Goal: Go to known website

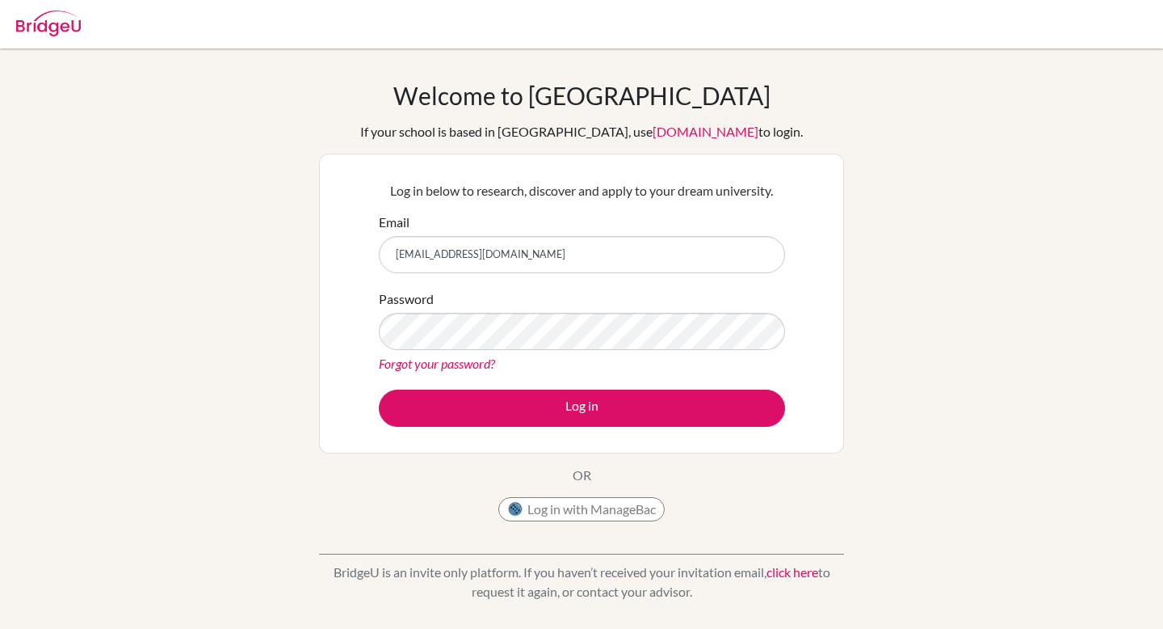
type input "[EMAIL_ADDRESS][DOMAIN_NAME]"
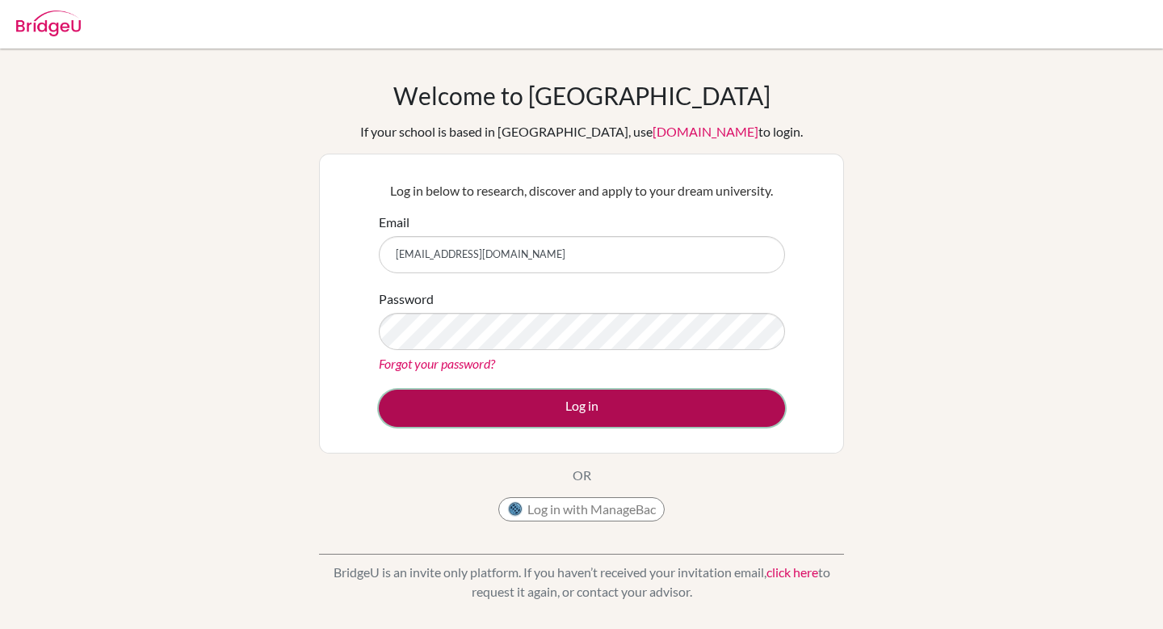
click at [528, 400] on button "Log in" at bounding box center [582, 407] width 406 height 37
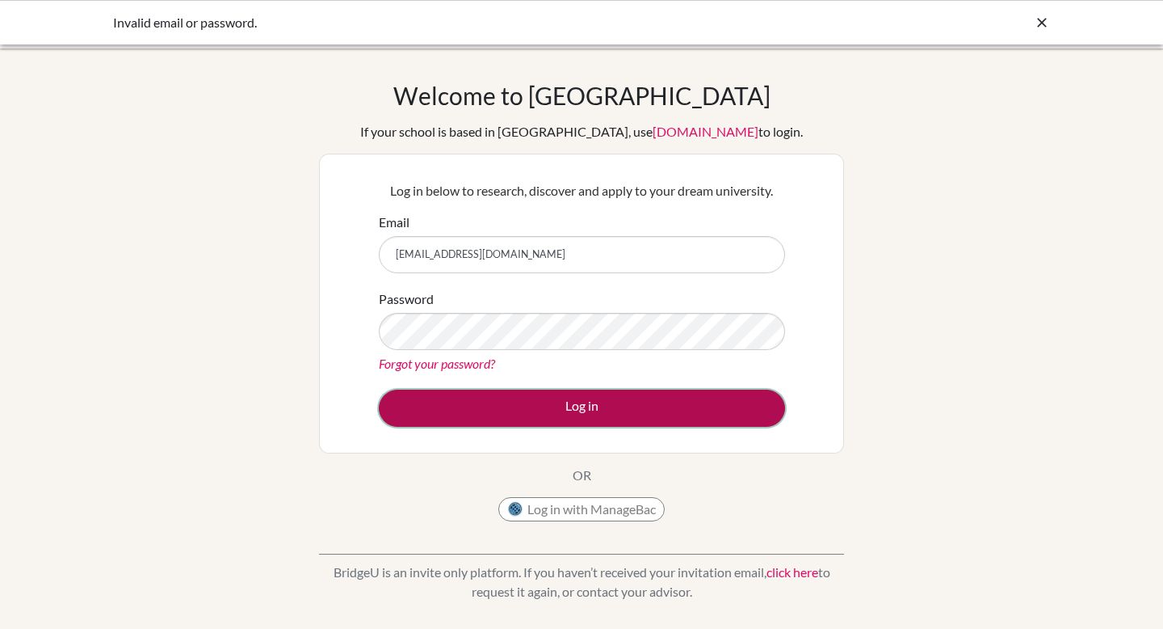
click at [484, 398] on button "Log in" at bounding box center [582, 407] width 406 height 37
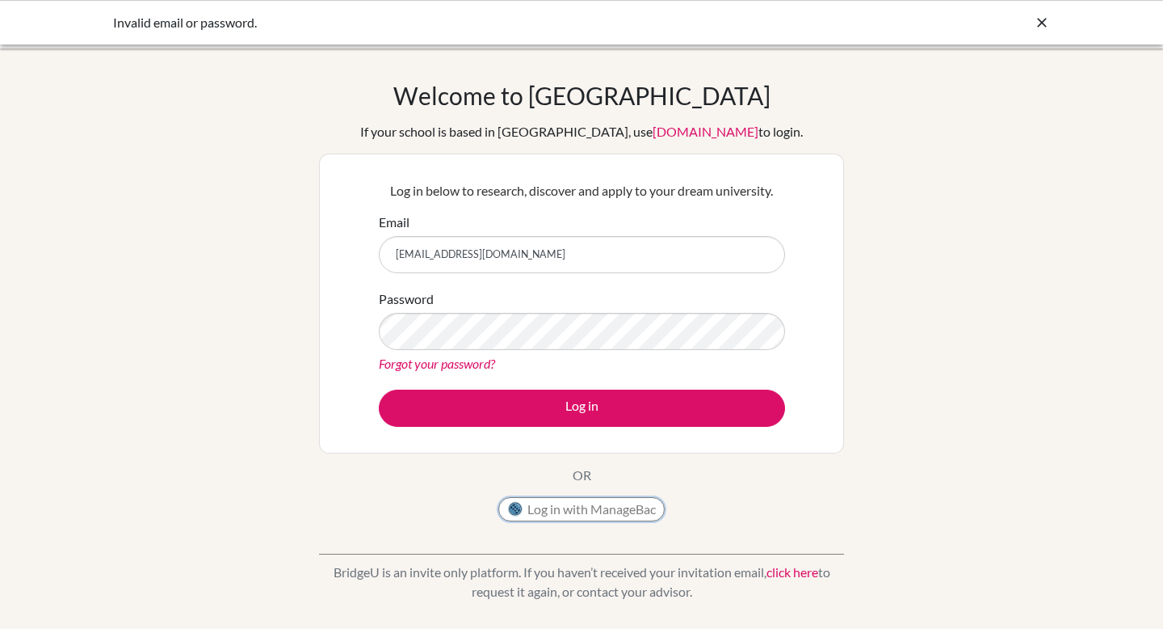
click at [581, 508] on button "Log in with ManageBac" at bounding box center [581, 509] width 166 height 24
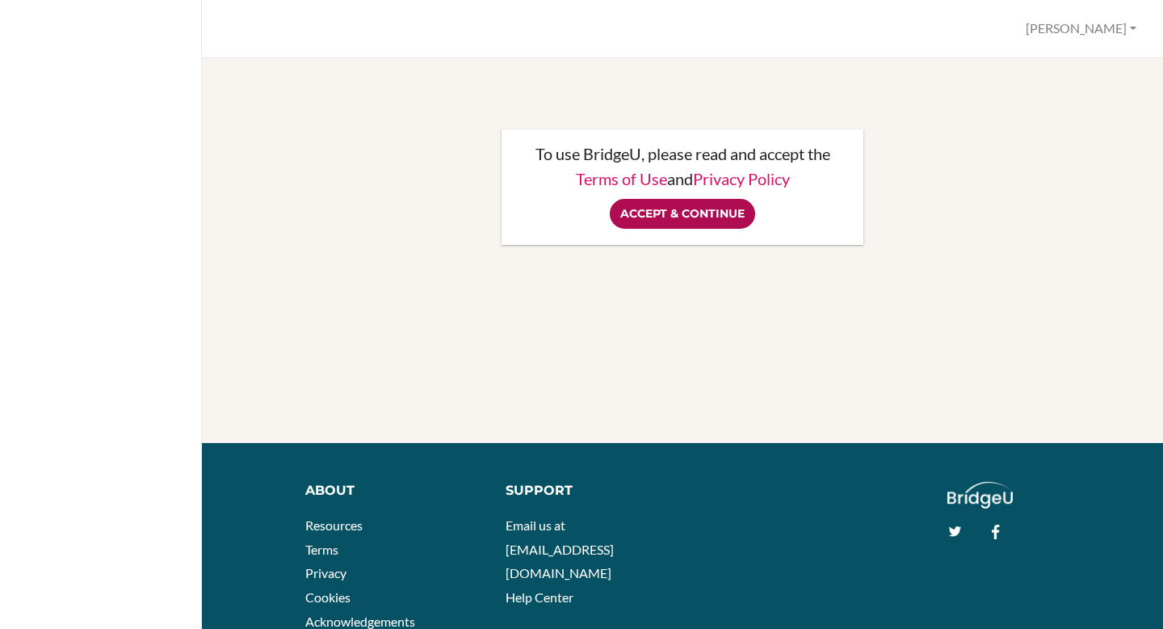
click at [671, 221] on input "Accept & Continue" at bounding box center [682, 214] width 145 height 30
